Goal: Communication & Community: Answer question/provide support

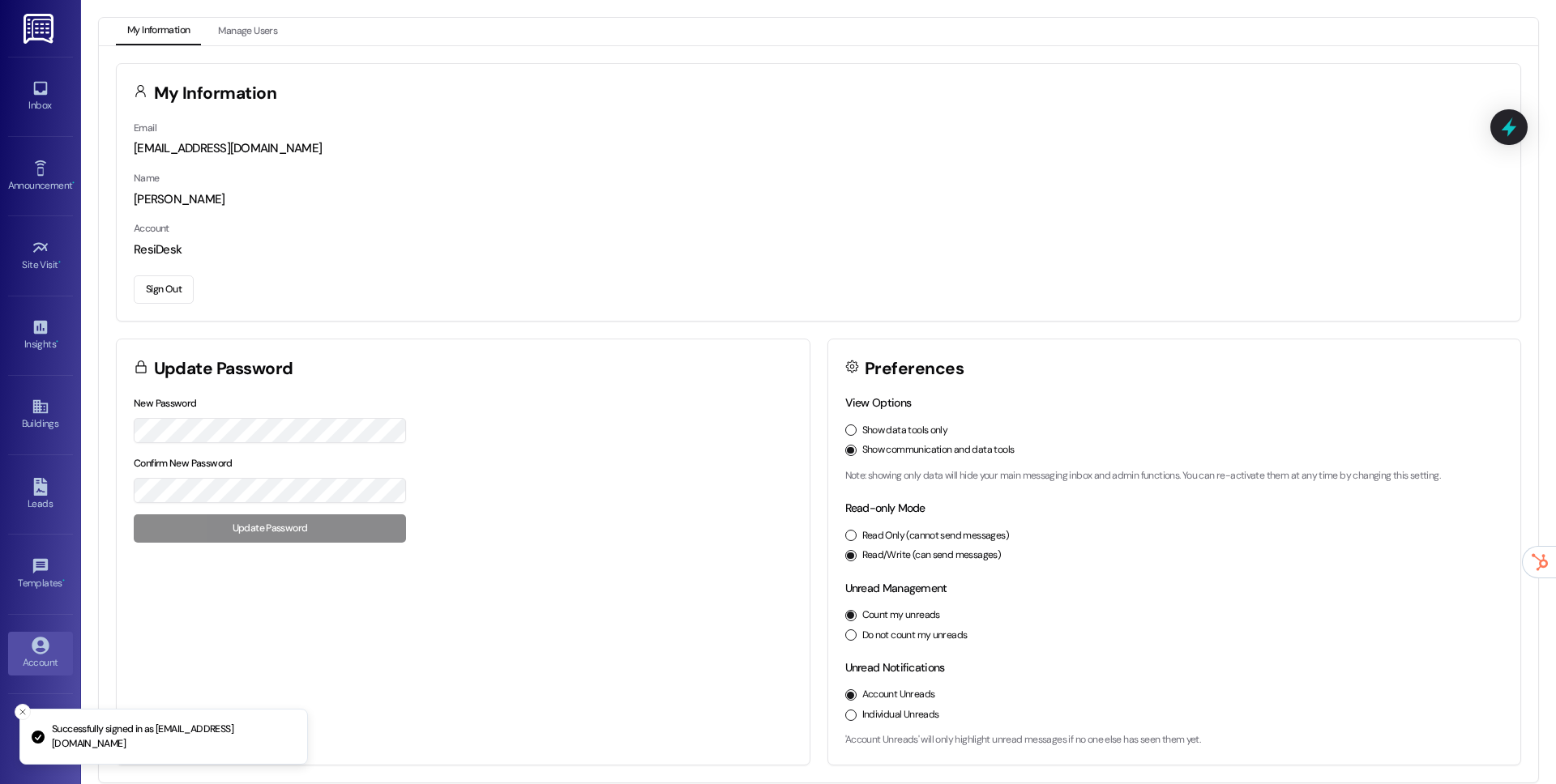
click at [40, 73] on div "Inbox Go to Inbox" at bounding box center [41, 97] width 65 height 80
click at [57, 269] on div "Site Visit •" at bounding box center [41, 265] width 81 height 16
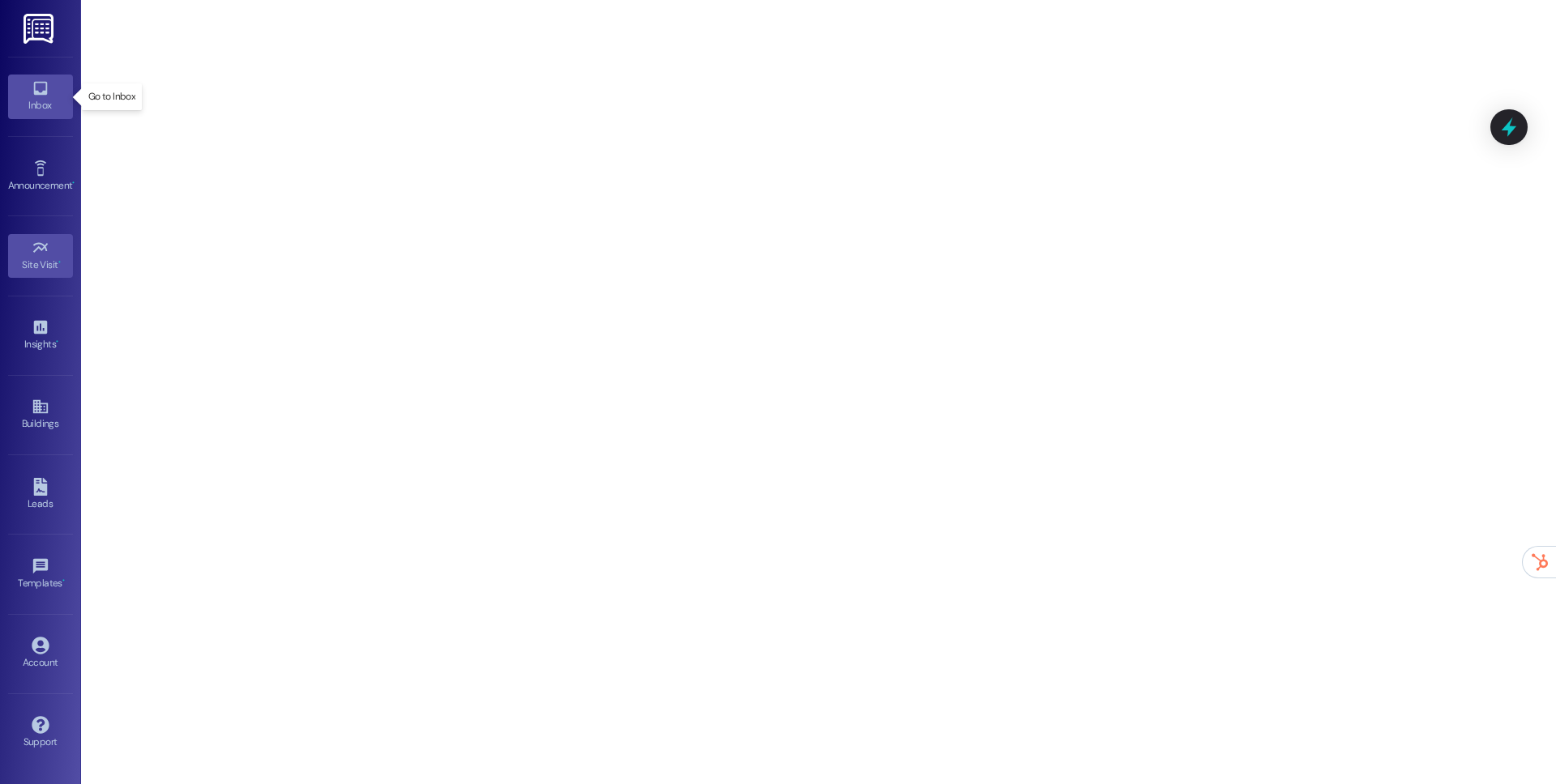
click at [42, 87] on icon at bounding box center [41, 88] width 18 height 18
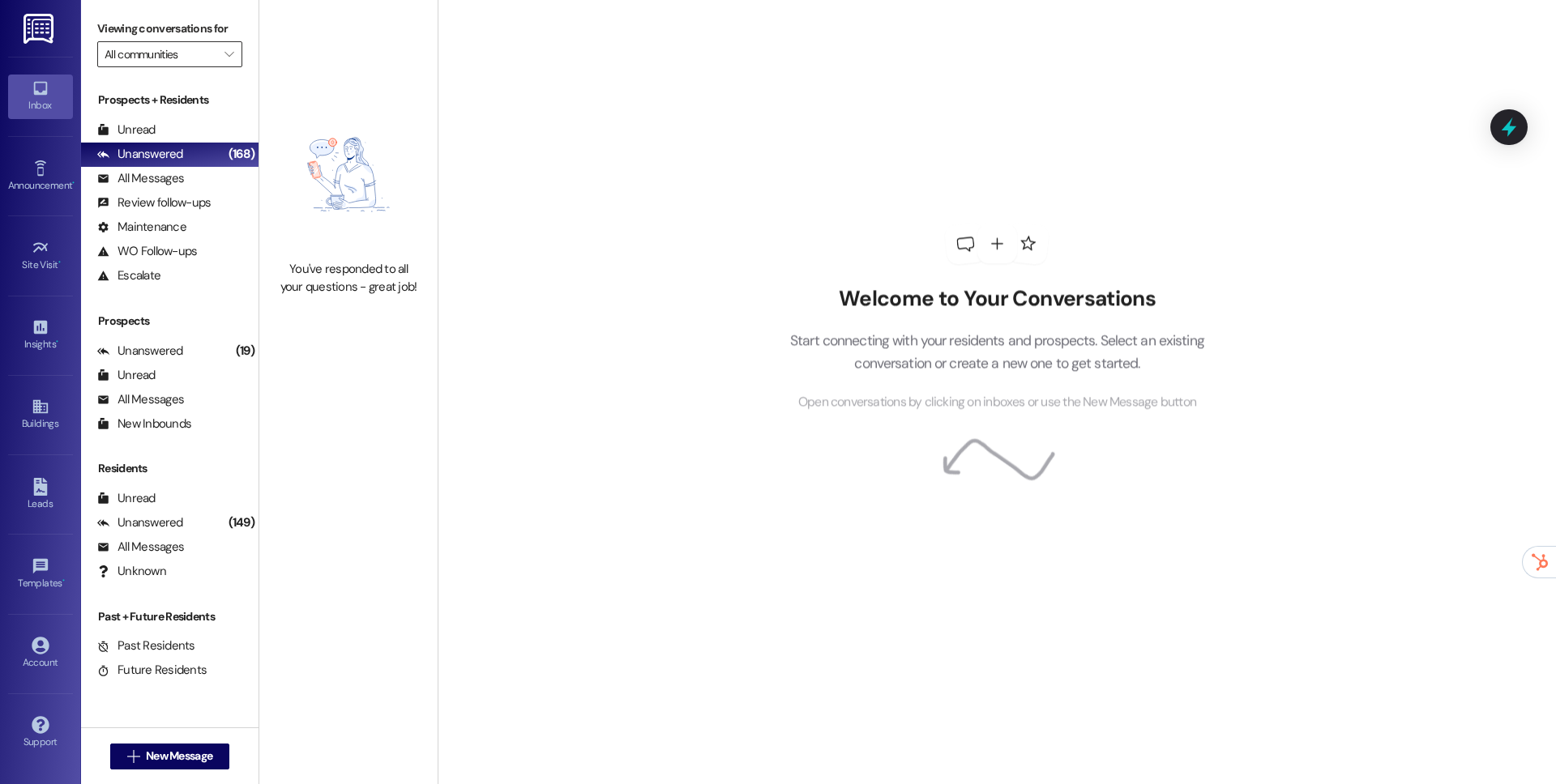
click at [181, 61] on input "All communities" at bounding box center [161, 54] width 112 height 26
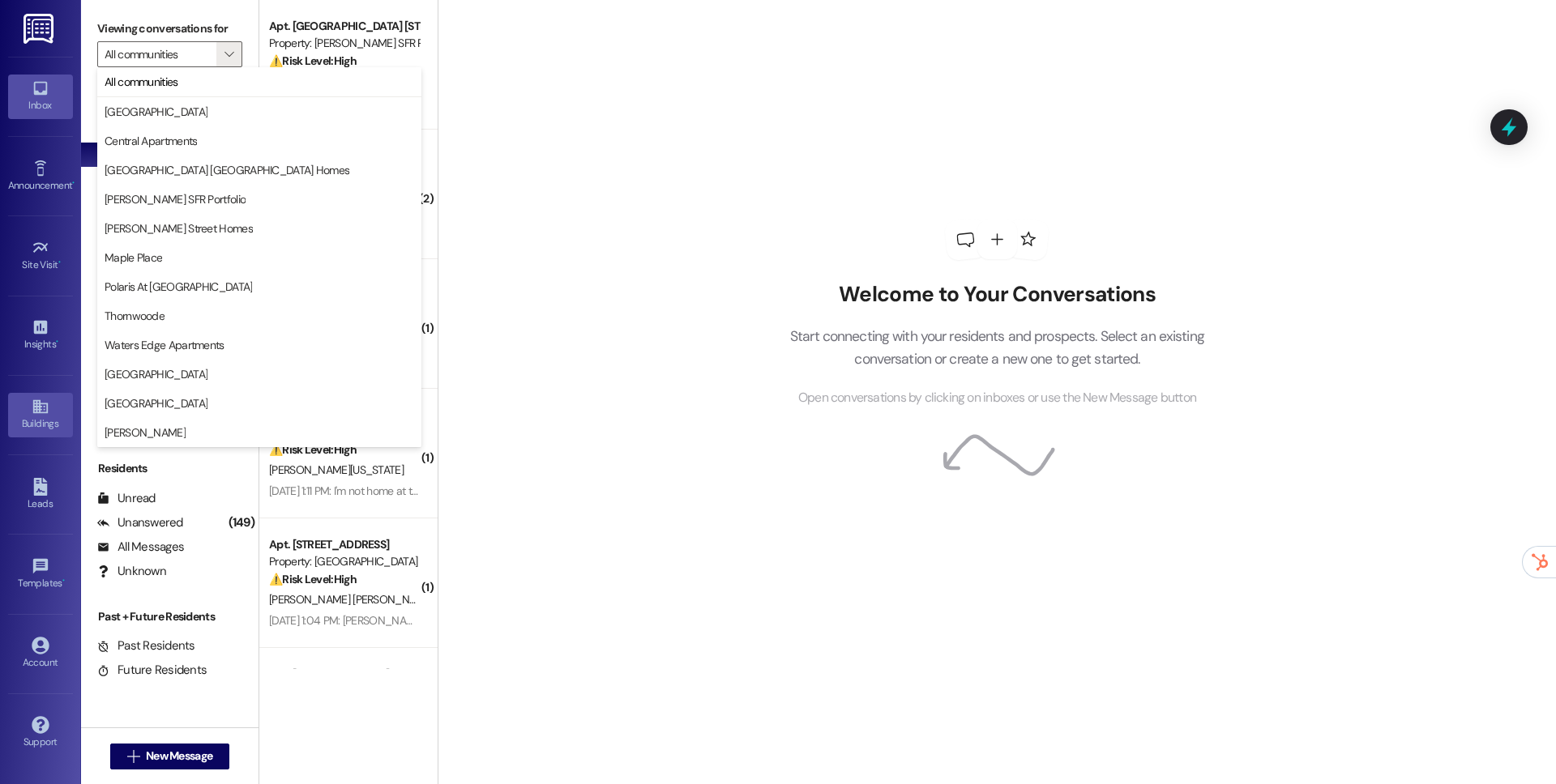
click at [57, 421] on div "Buildings" at bounding box center [41, 424] width 81 height 16
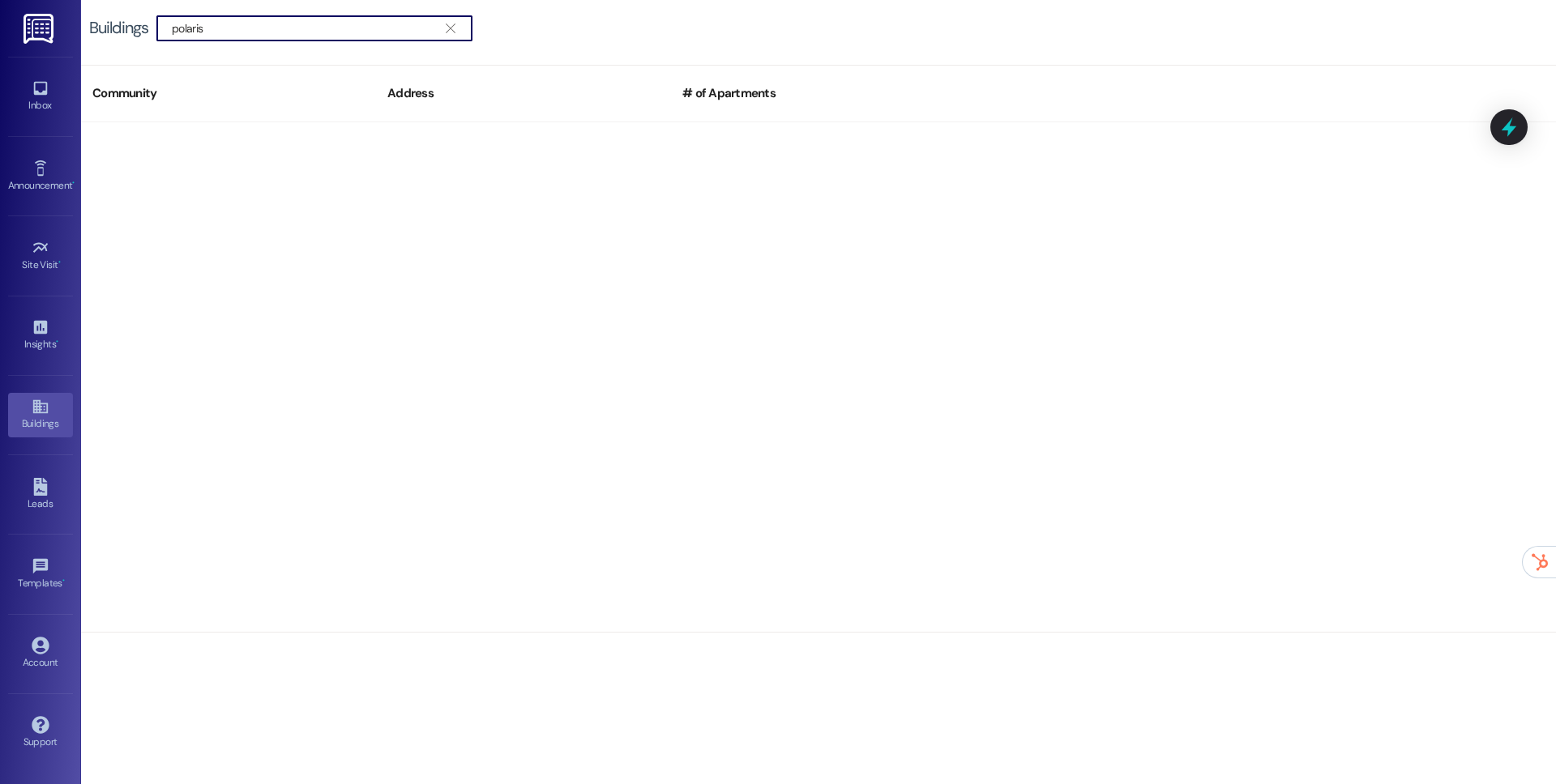
click at [289, 19] on input "polaris" at bounding box center [305, 28] width 266 height 23
click at [289, 21] on input "polaris" at bounding box center [305, 28] width 266 height 23
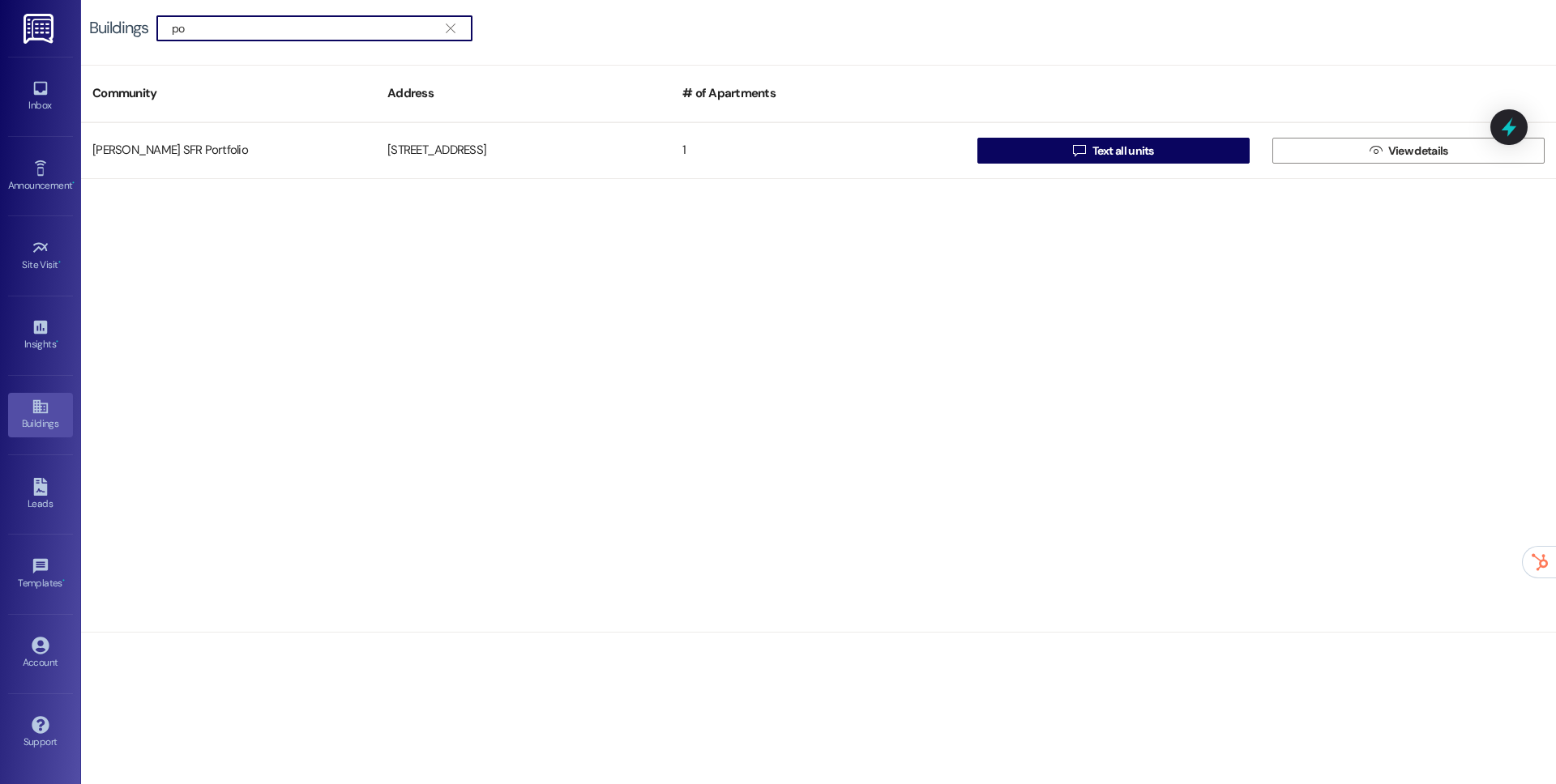
type input "p"
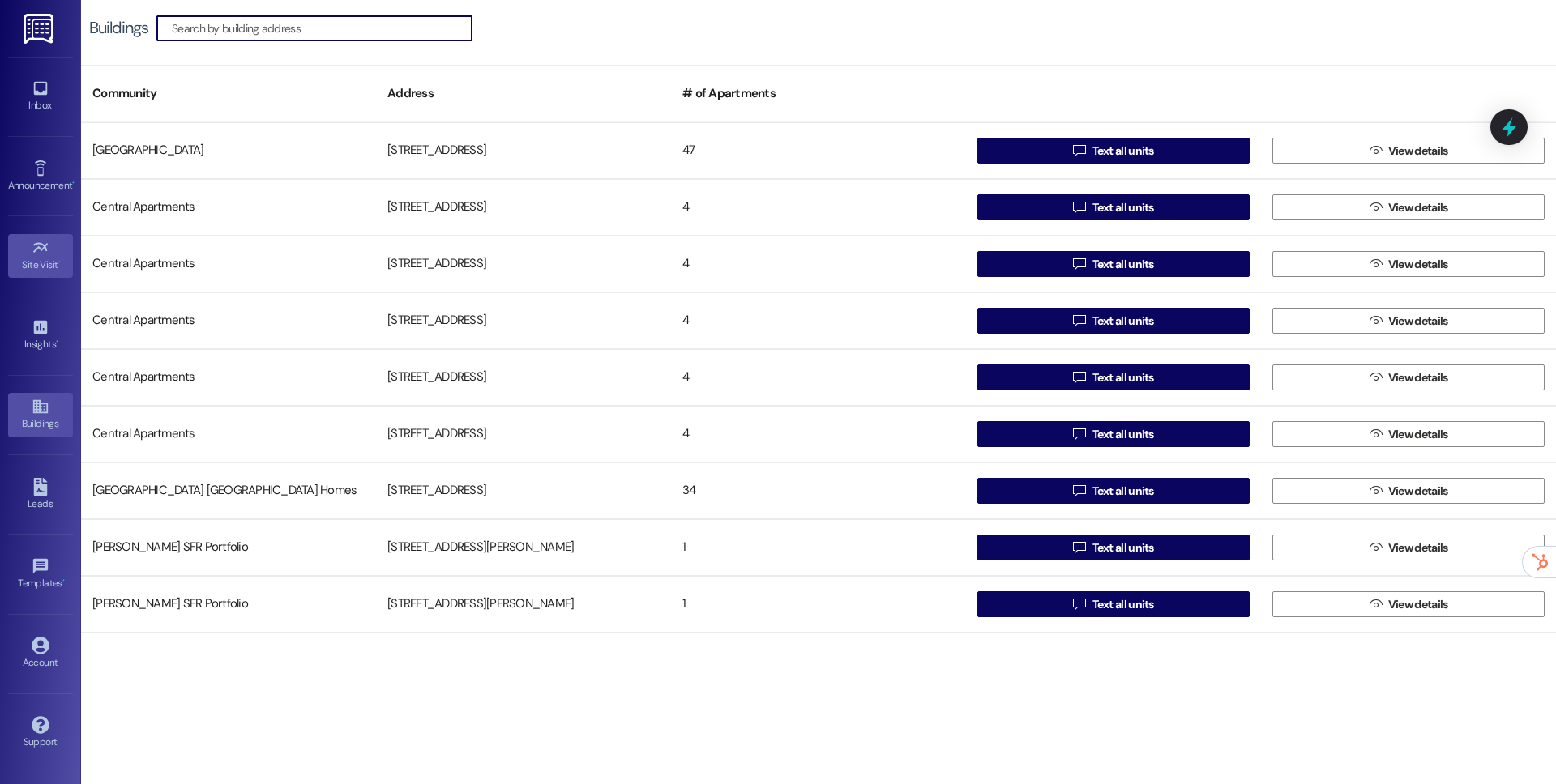
click at [43, 269] on div "Site Visit •" at bounding box center [41, 265] width 81 height 16
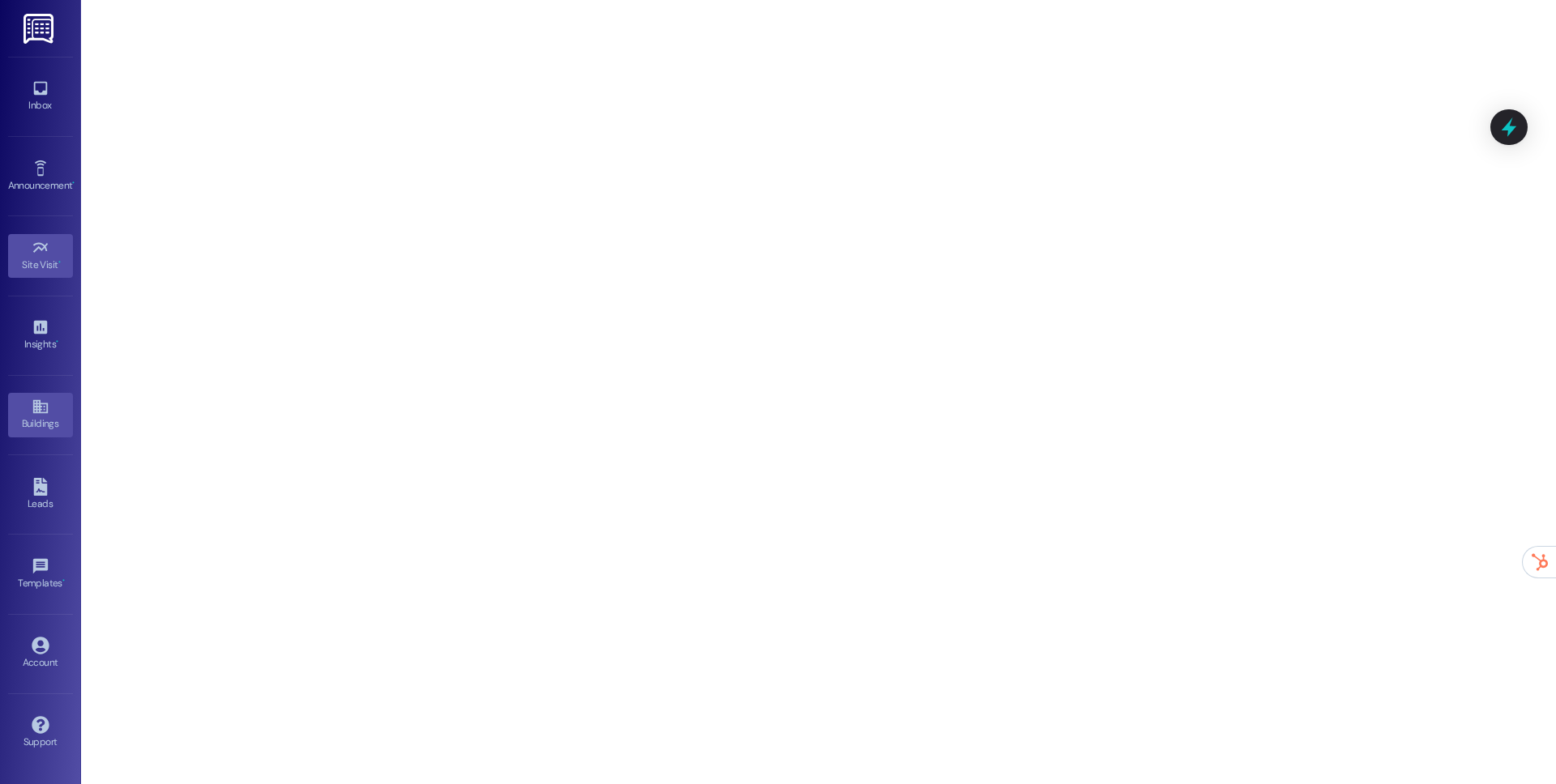
click at [28, 408] on link "Buildings" at bounding box center [41, 415] width 65 height 44
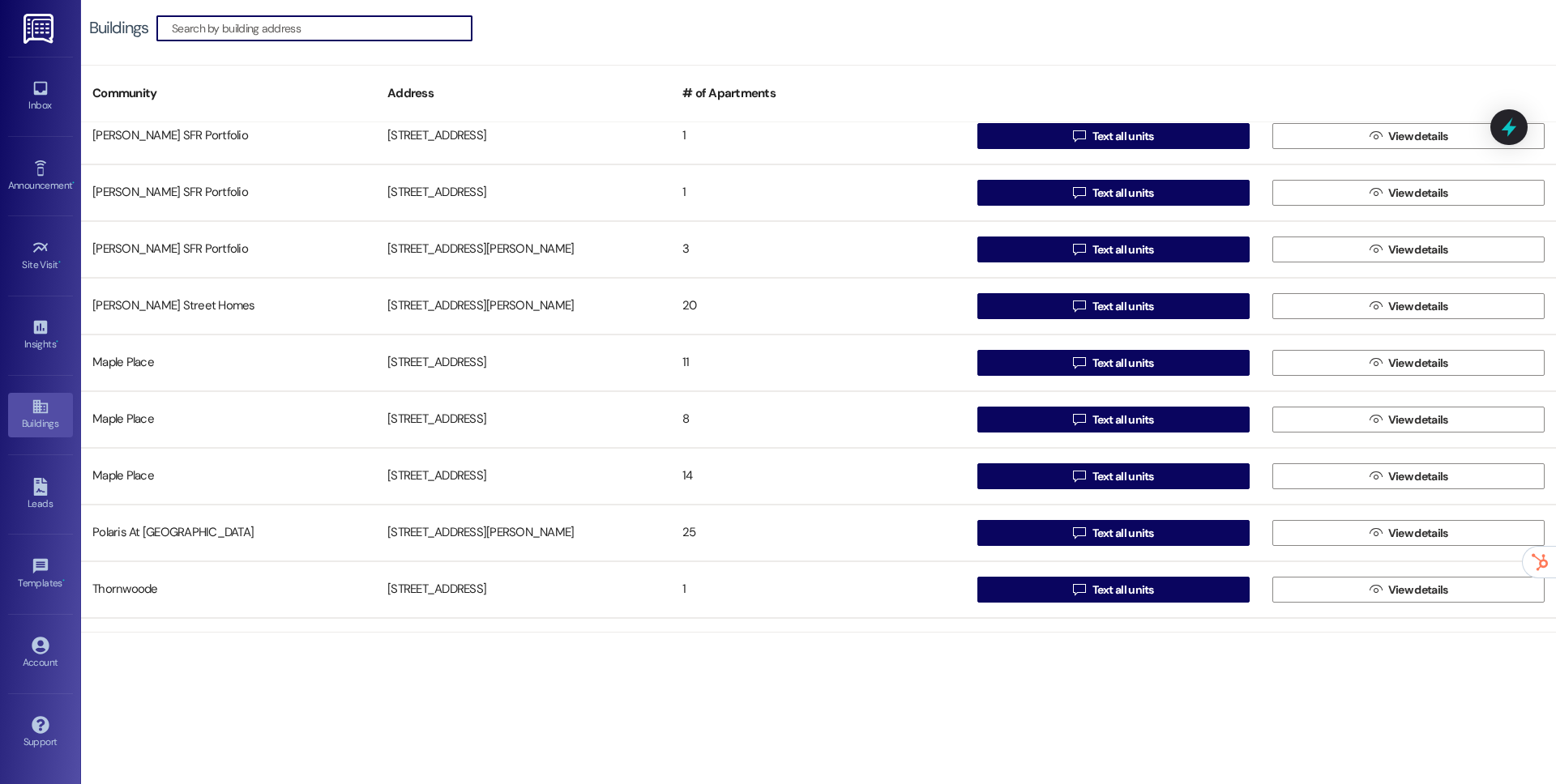
scroll to position [2850, 0]
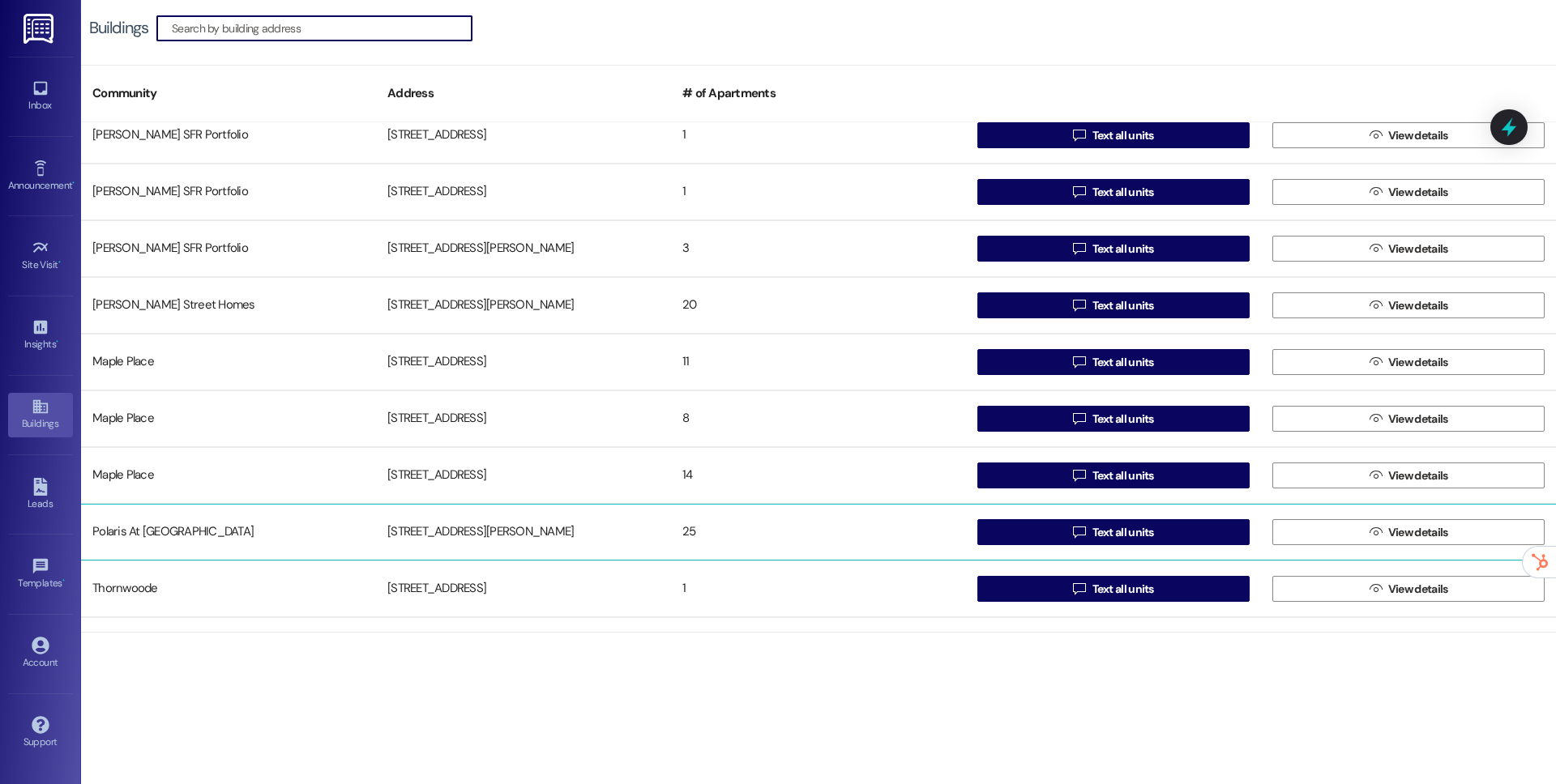
click at [835, 541] on div "25" at bounding box center [818, 532] width 295 height 32
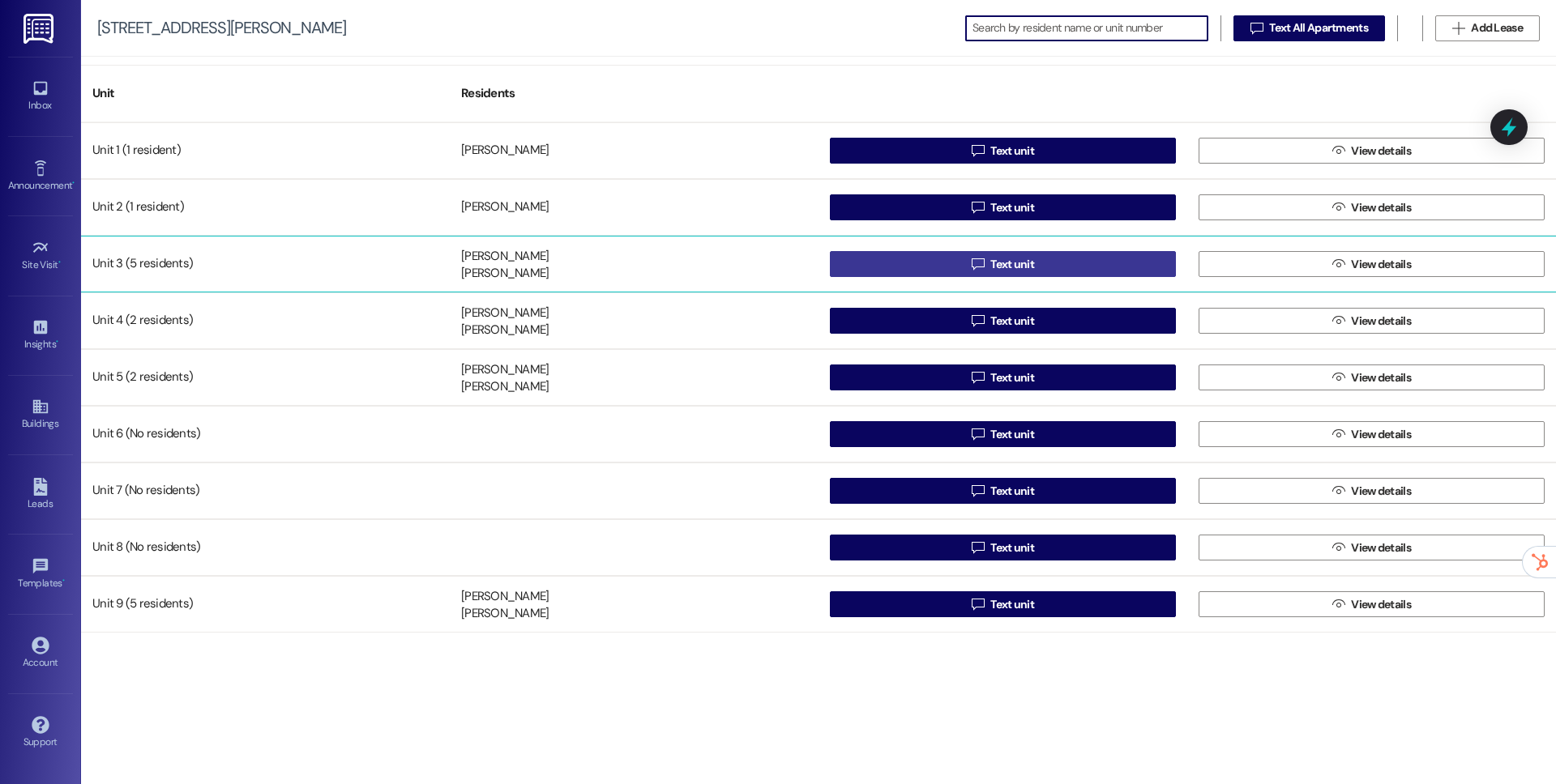
click at [957, 265] on button " Text unit" at bounding box center [1003, 264] width 346 height 26
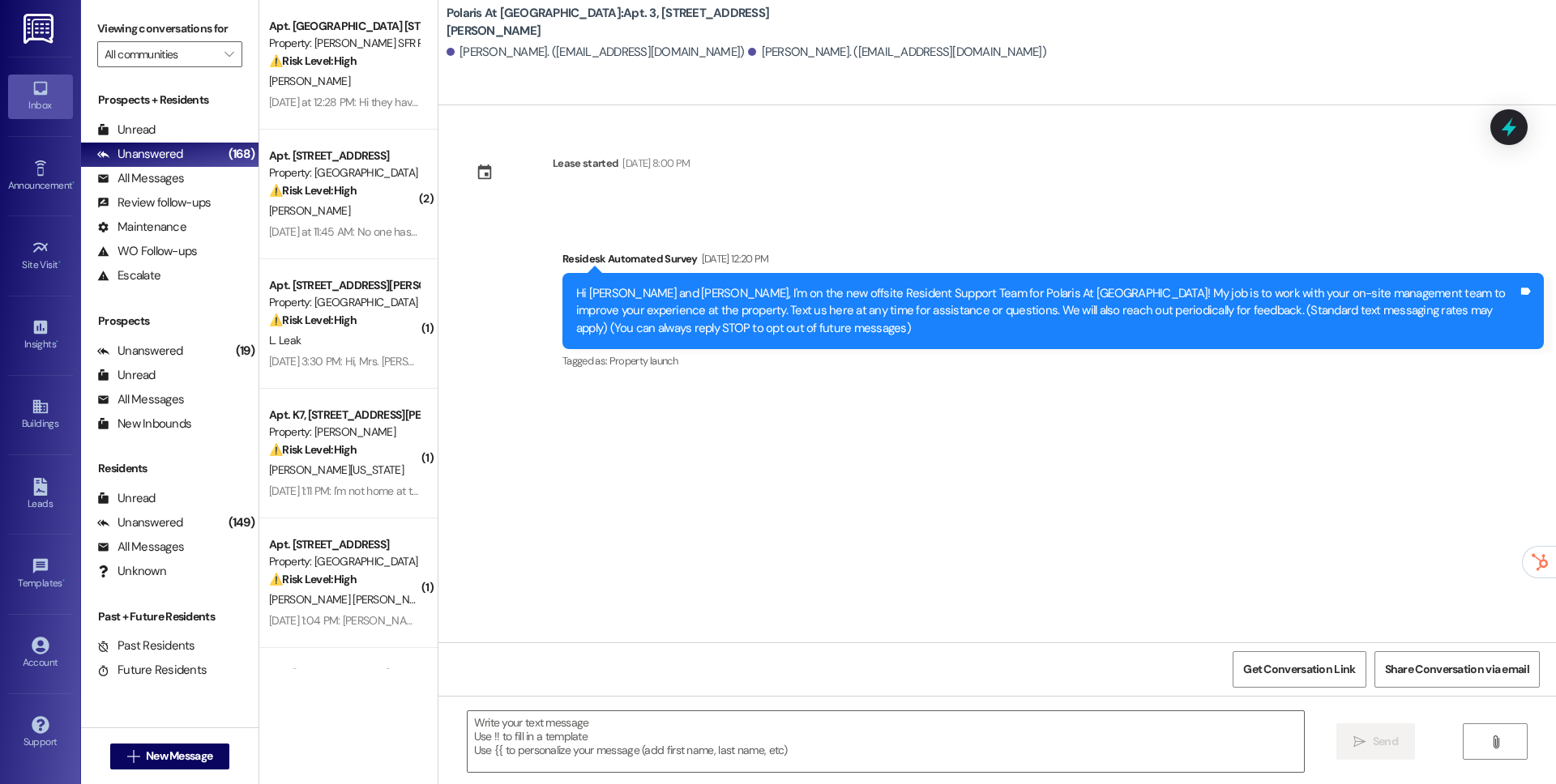
type textarea "Fetching suggested responses. Please feel free to read through the conversation…"
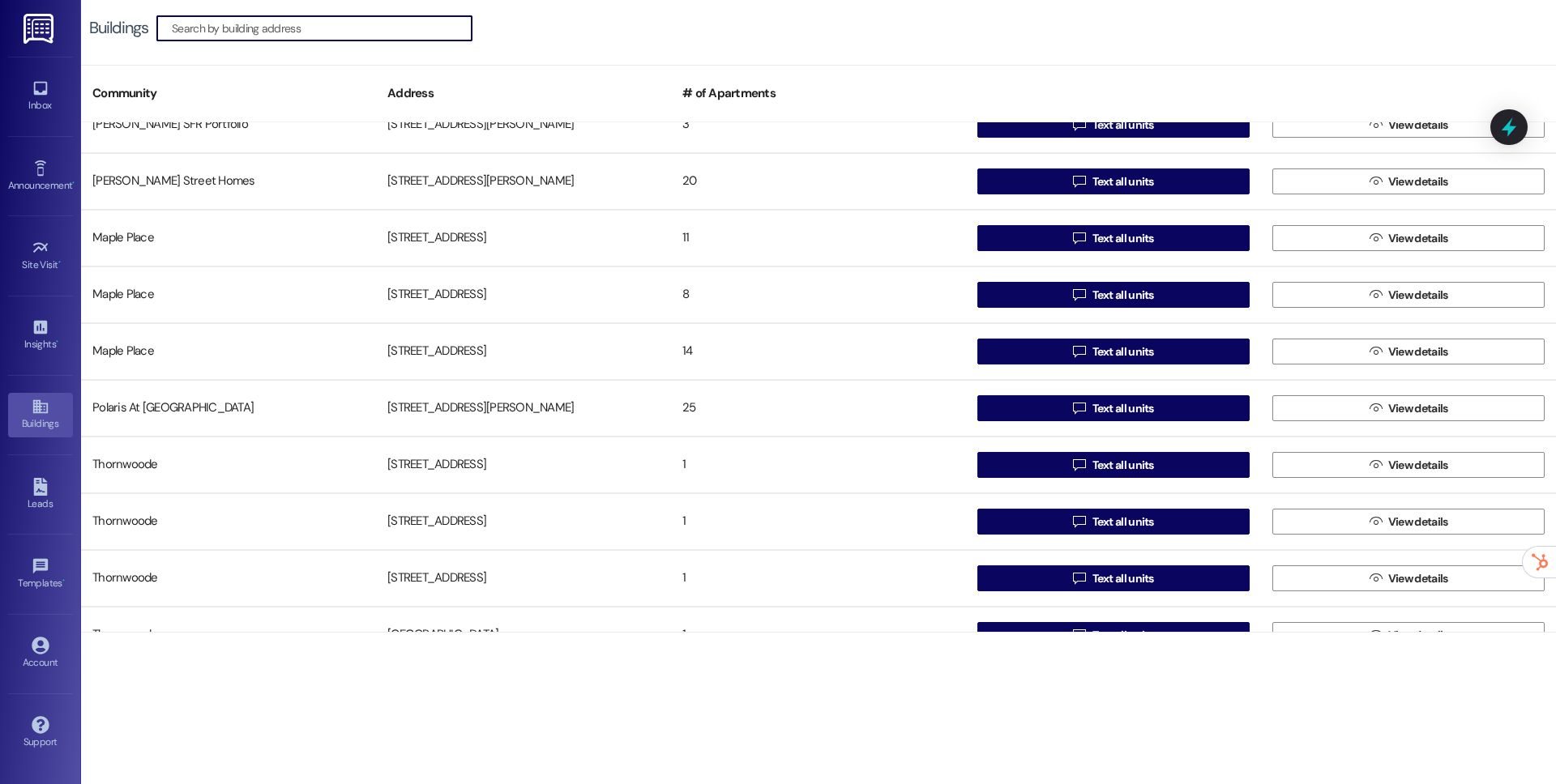
scroll to position [2975, 0]
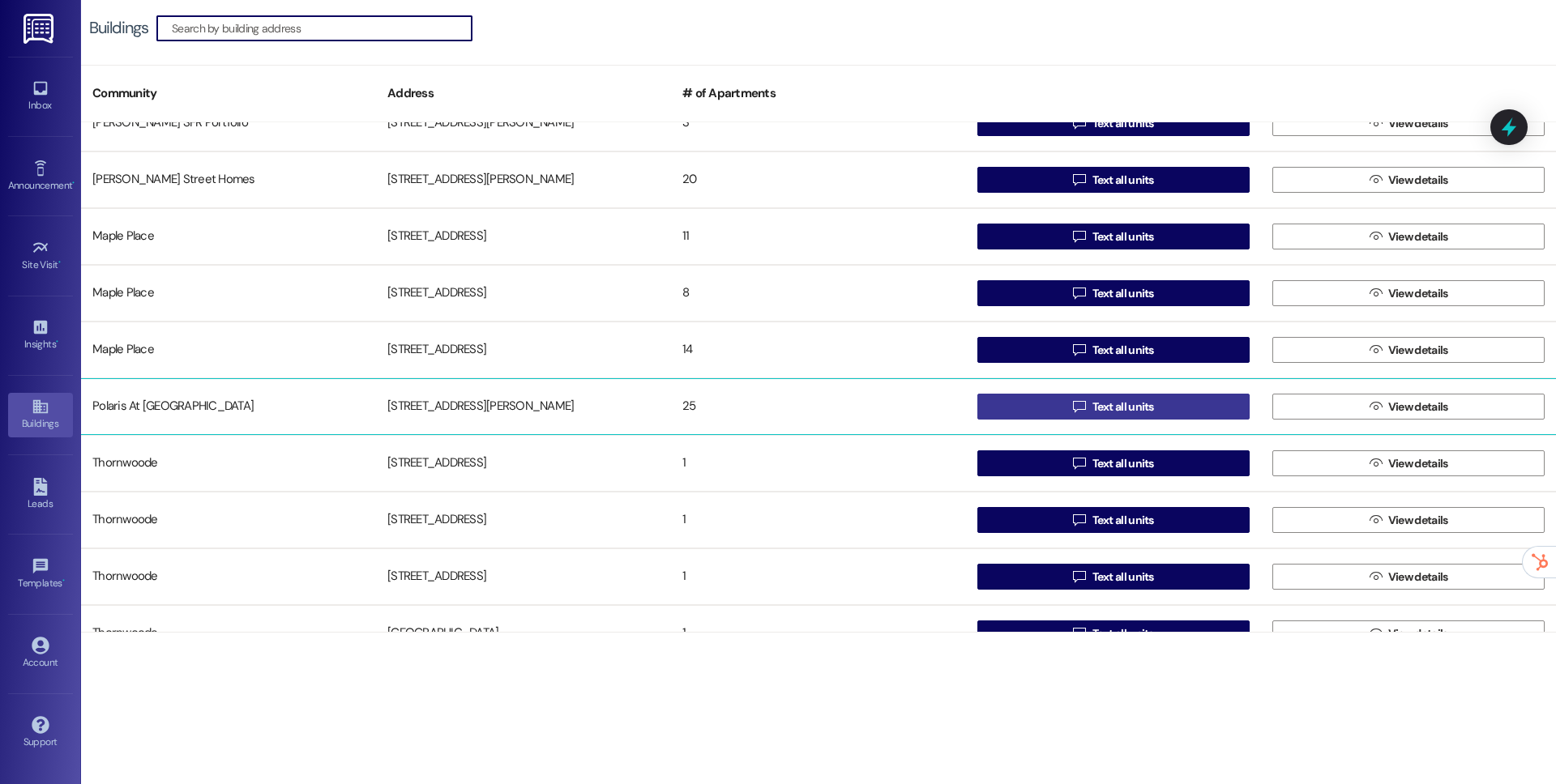
click at [1096, 417] on span " Text all units" at bounding box center [1113, 407] width 88 height 24
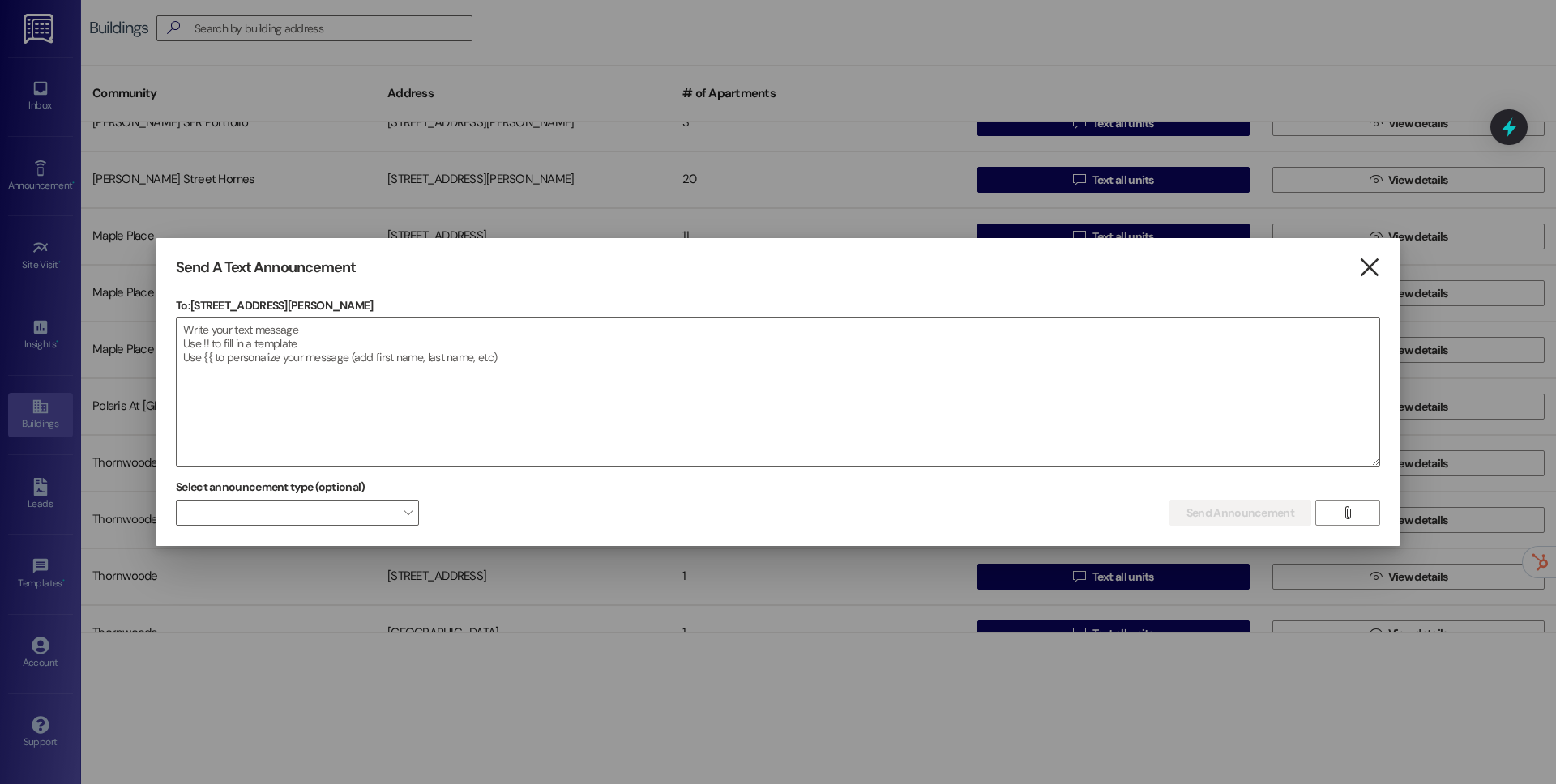
click at [1361, 265] on icon "" at bounding box center [1368, 267] width 22 height 17
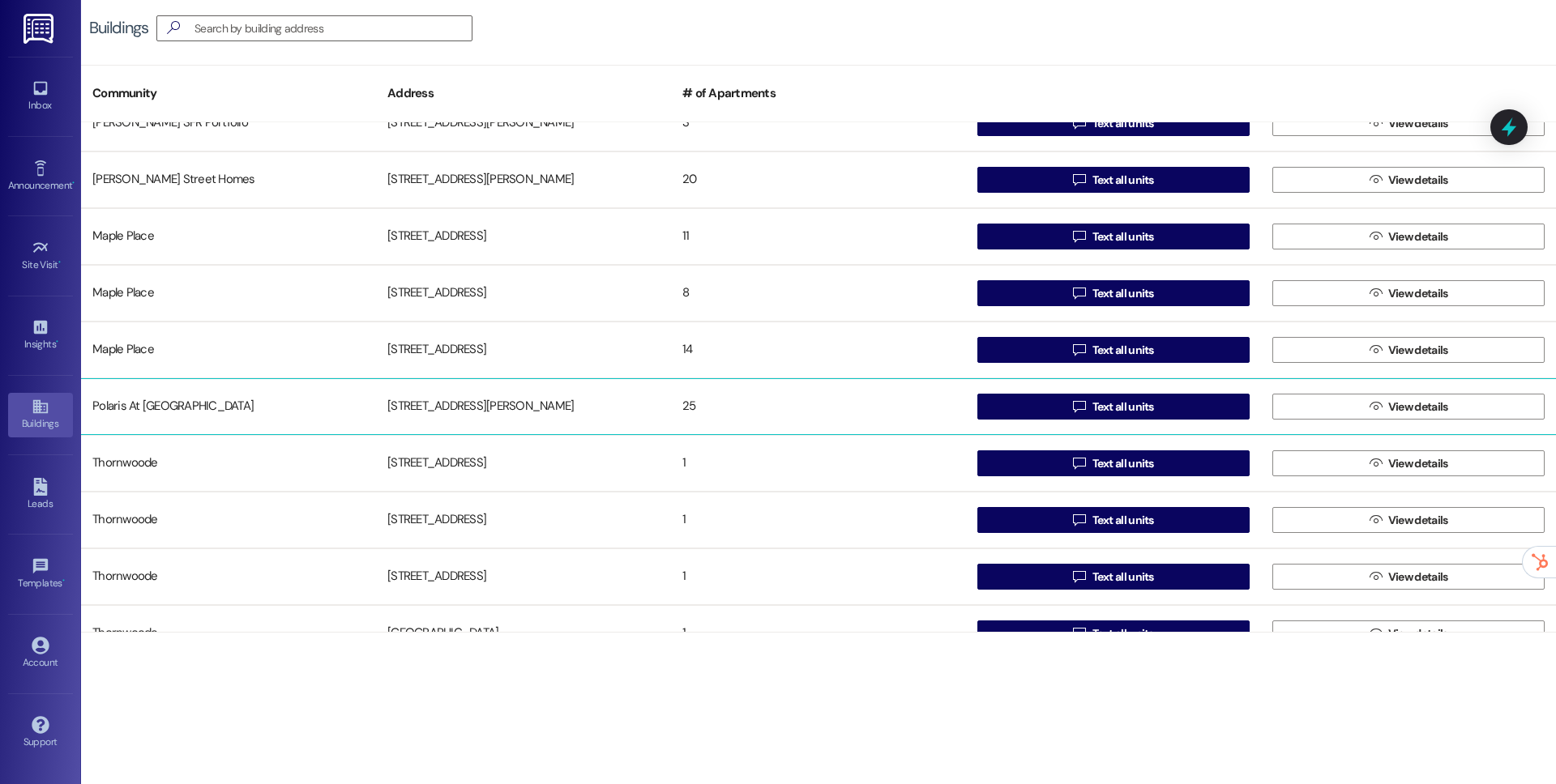
click at [299, 388] on div "Polaris At Cumming [STREET_ADDRESS][PERSON_NAME]  Text all units  View details" at bounding box center [819, 407] width 1475 height 57
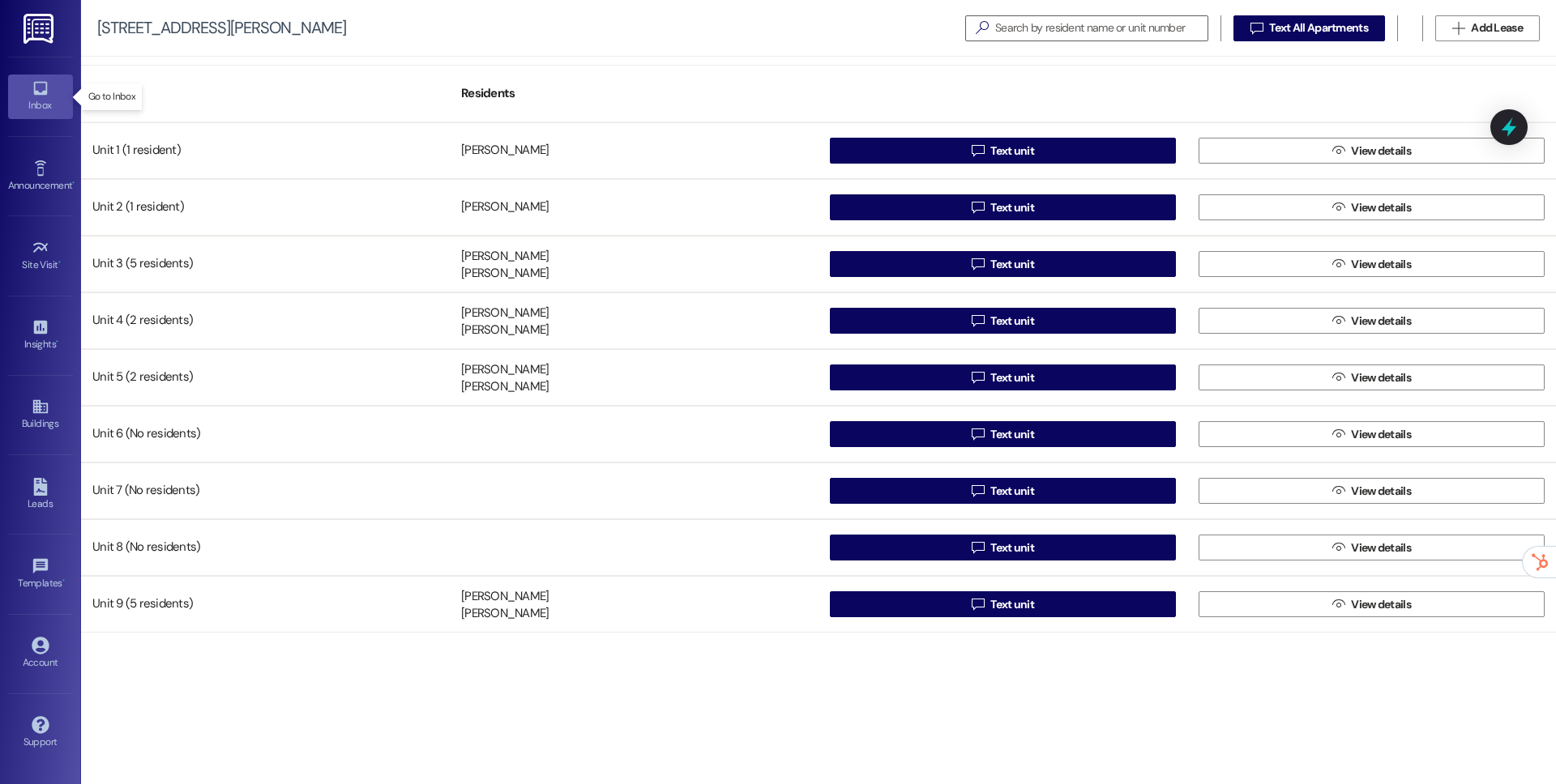
click at [41, 108] on div "Inbox" at bounding box center [41, 106] width 81 height 16
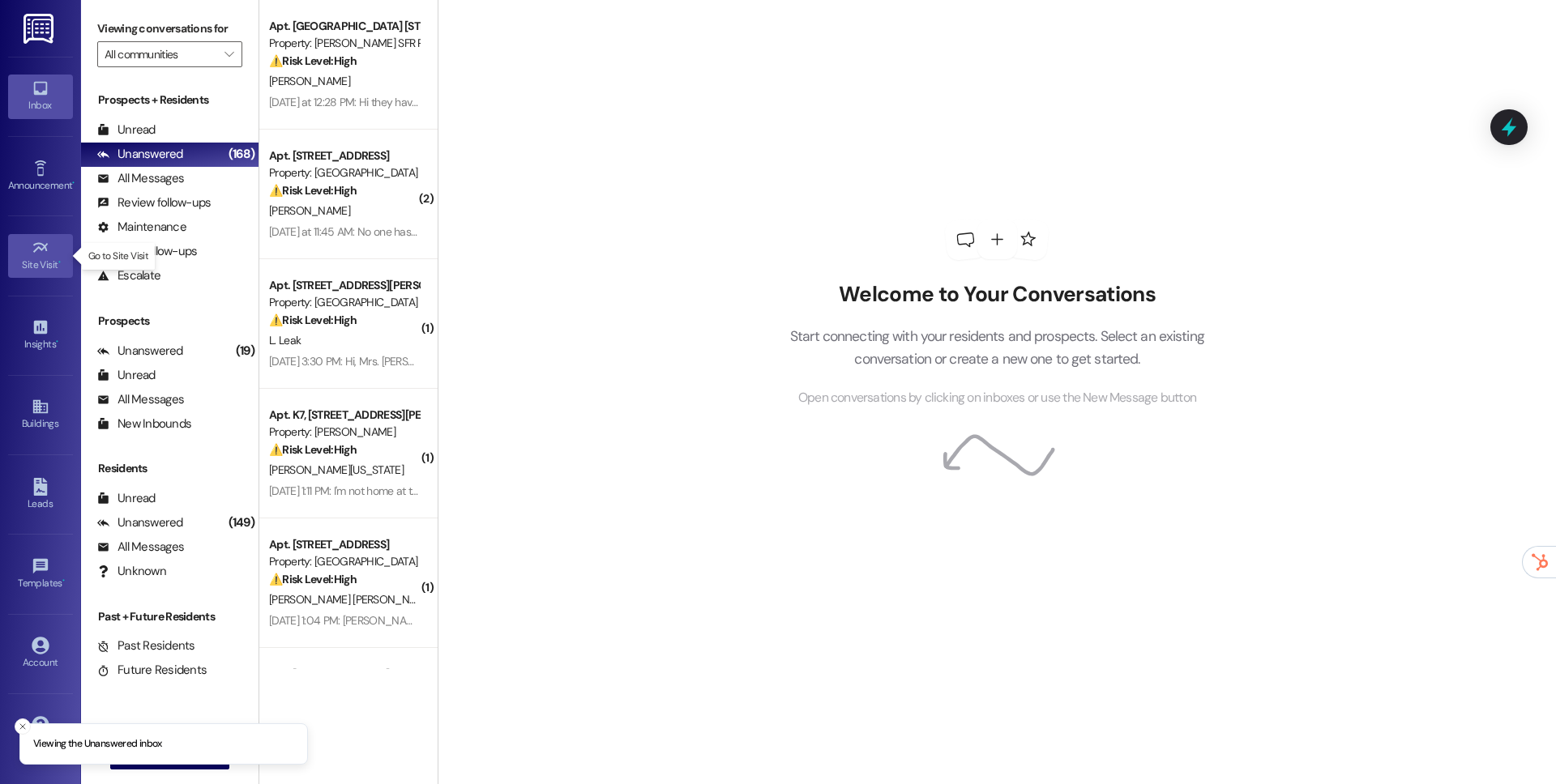
click at [24, 253] on link "Site Visit •" at bounding box center [41, 256] width 65 height 44
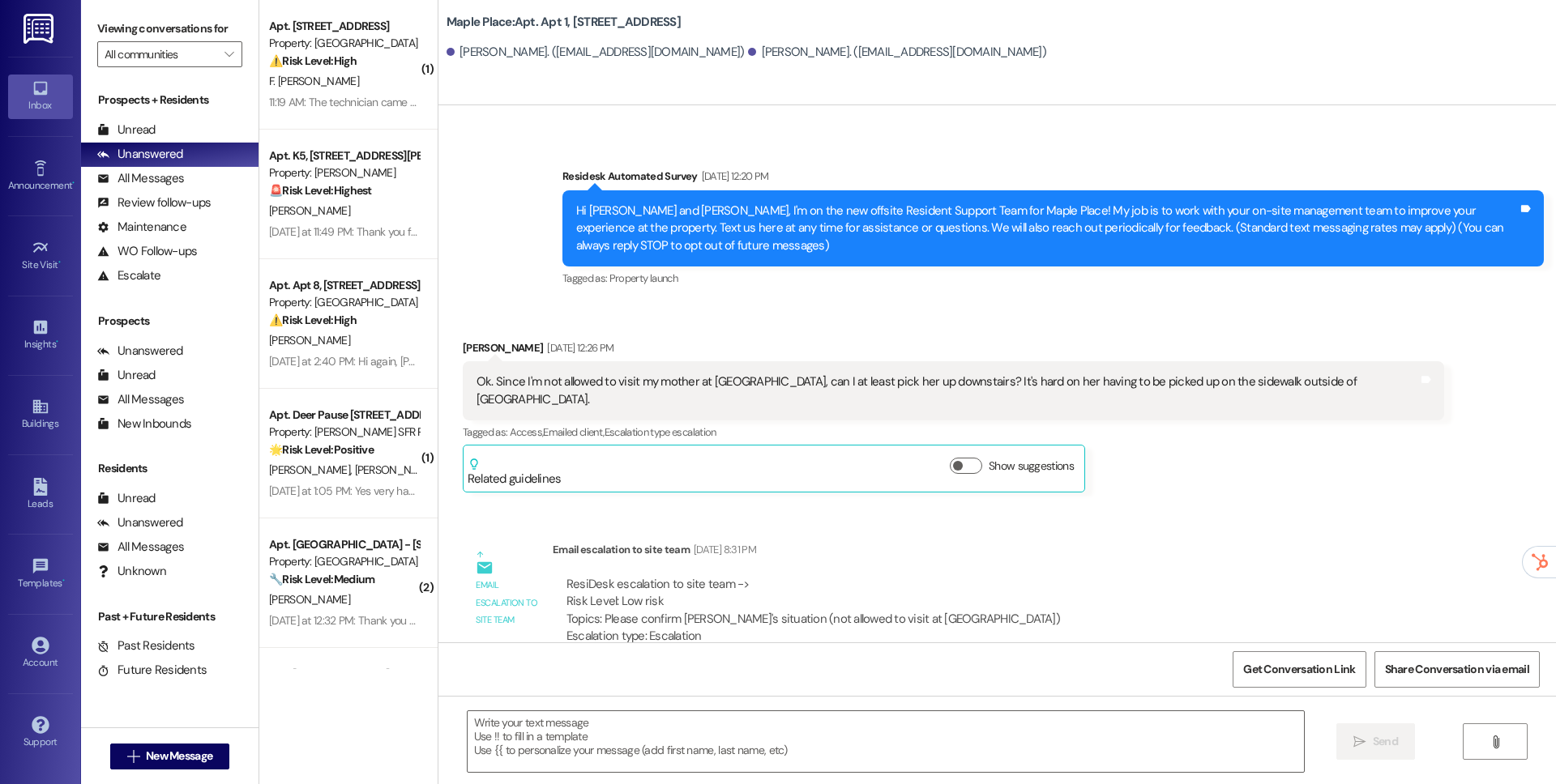
type textarea "Fetching suggested responses. Please feel free to read through the conversation…"
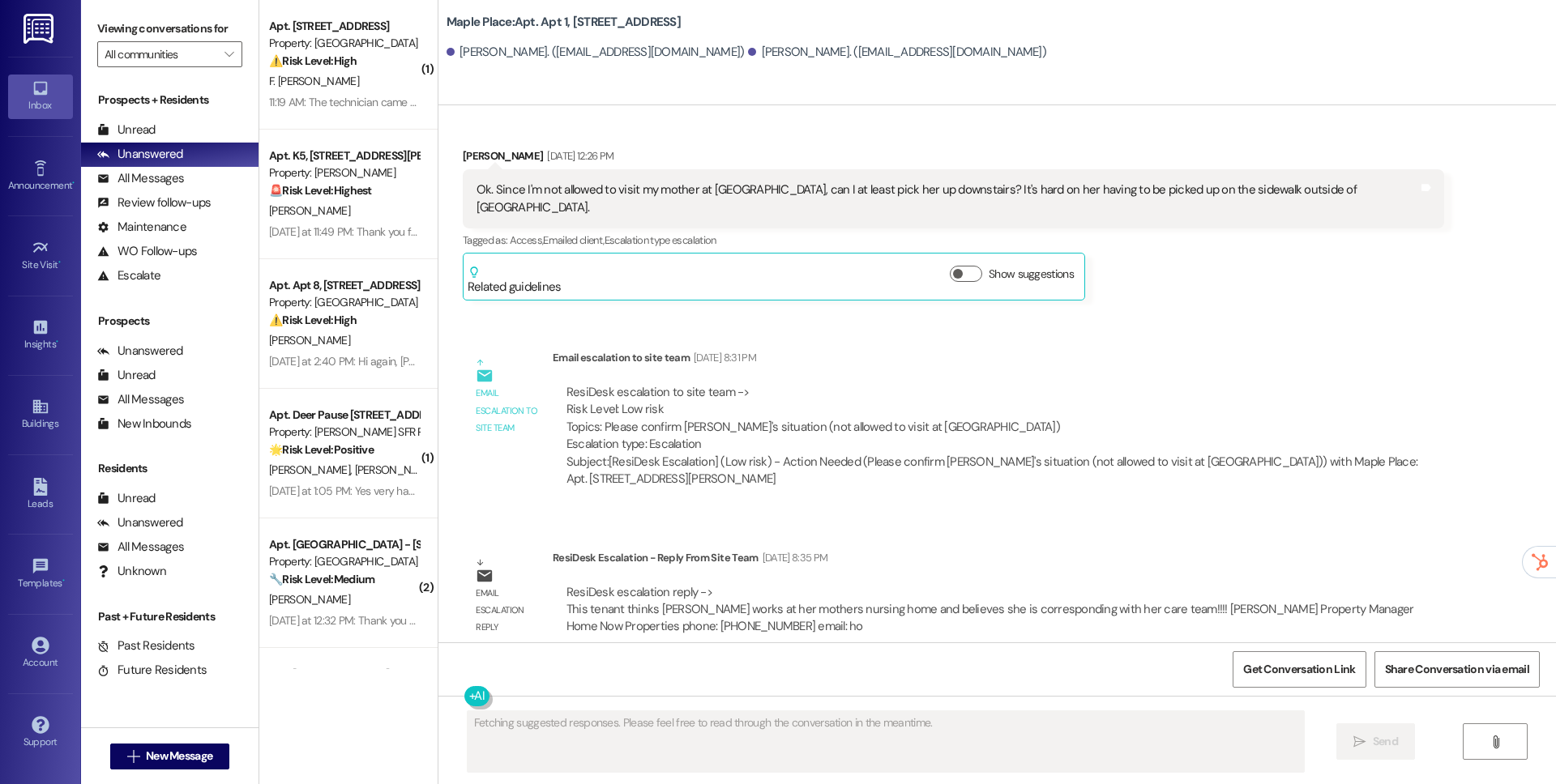
scroll to position [548, 0]
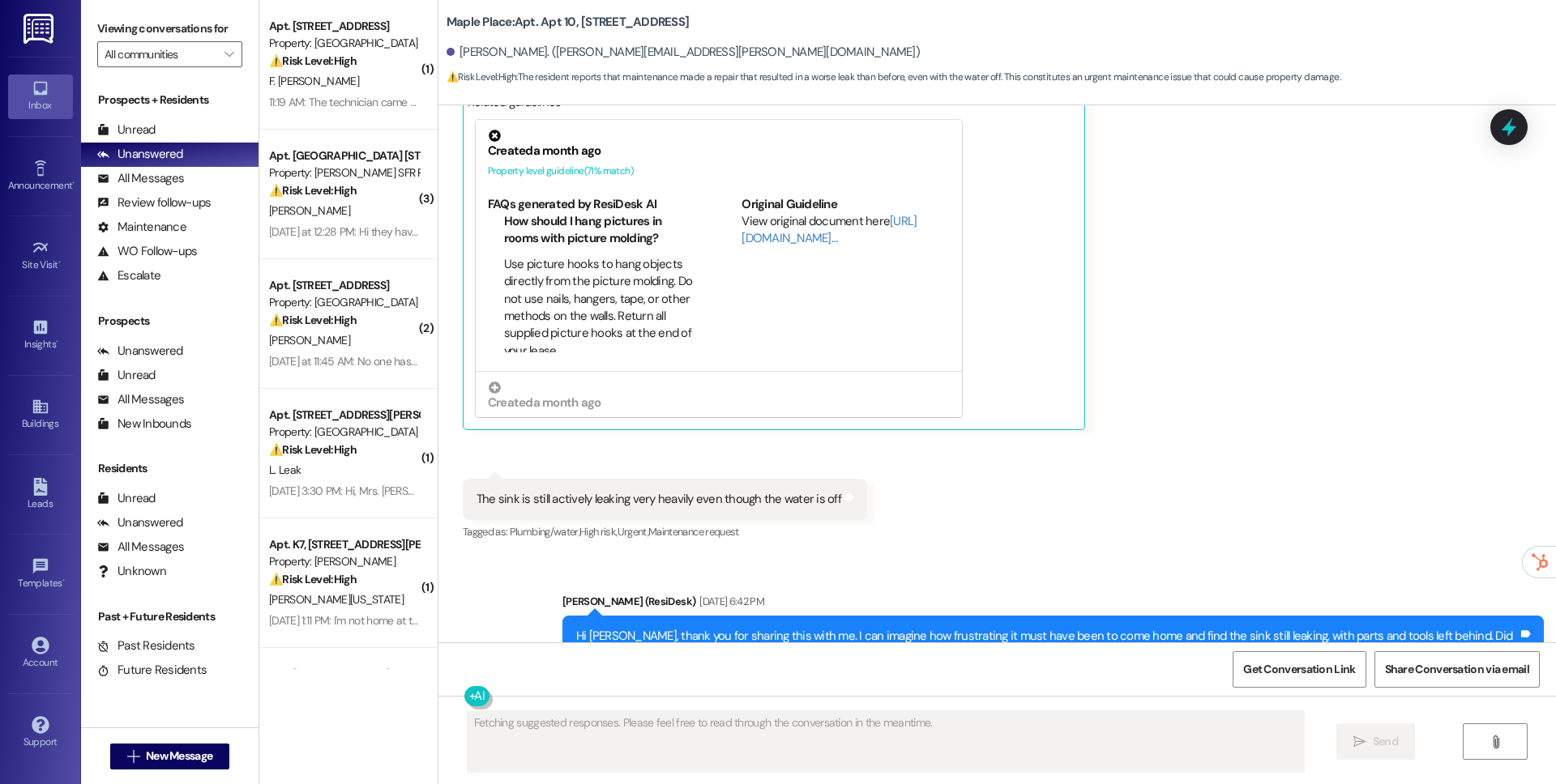
scroll to position [1411, 0]
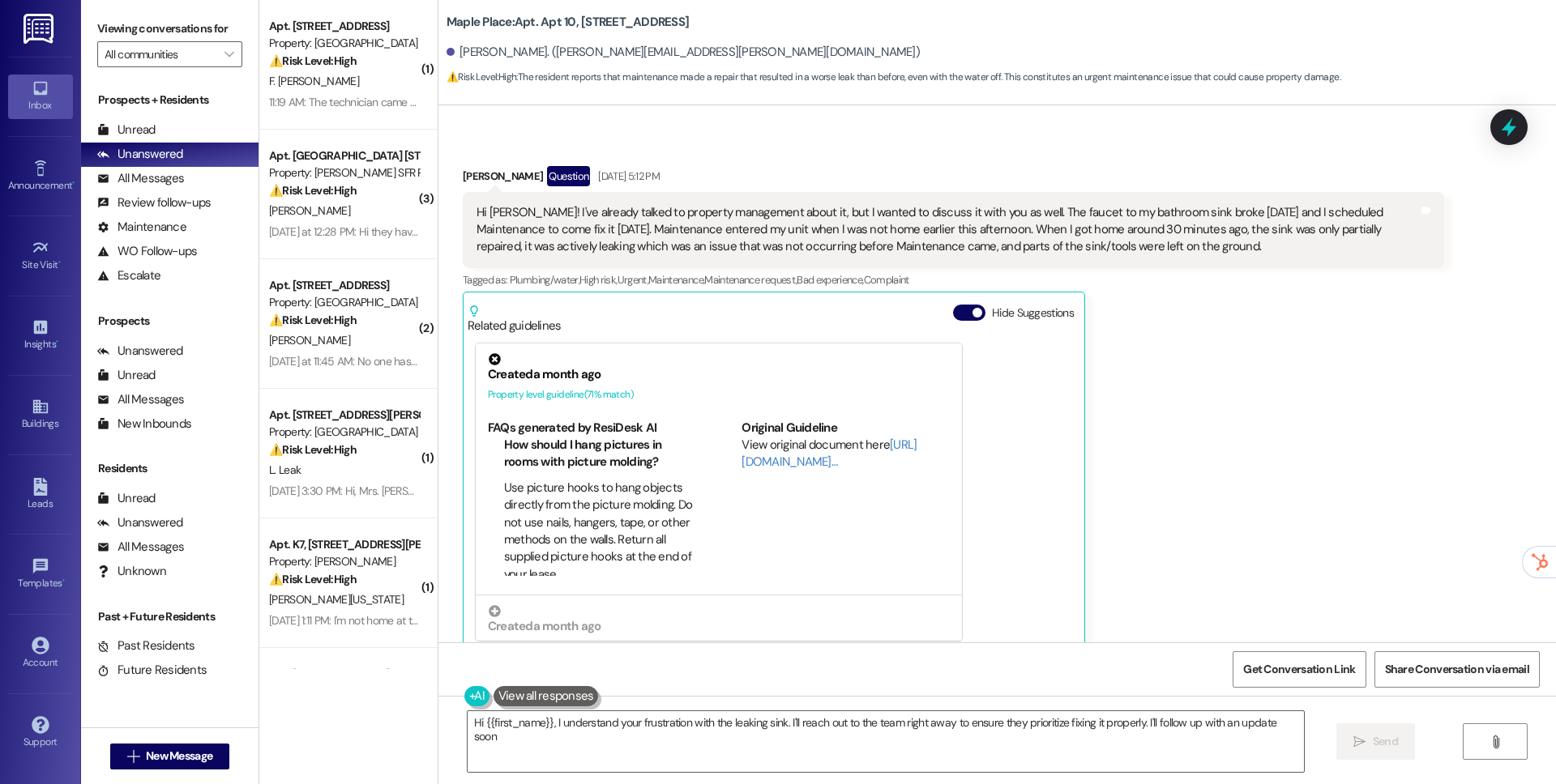
type textarea "Hi {{first_name}}, I understand your frustration with the leaking sink. I'll re…"
